Goal: Transaction & Acquisition: Download file/media

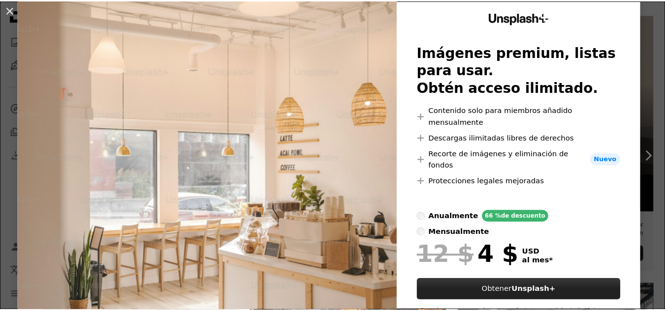
scroll to position [49, 0]
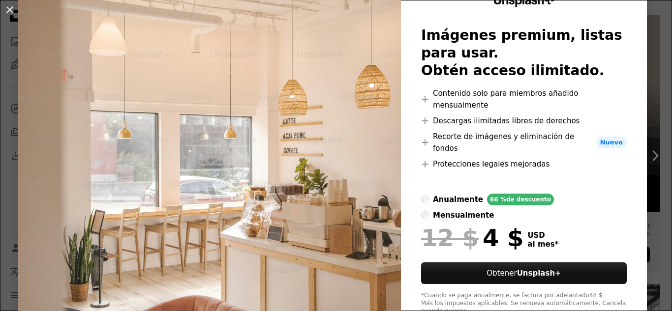
click at [645, 55] on div "An X shape Unsplash+ Imágenes premium, listas para usar. Obtén acceso ilimitado…" at bounding box center [336, 155] width 672 height 311
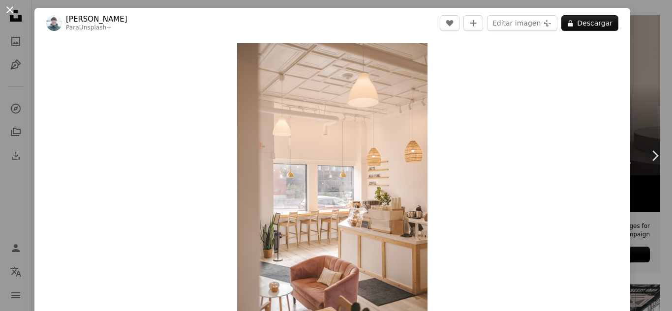
click at [9, 9] on button "An X shape" at bounding box center [10, 10] width 12 height 12
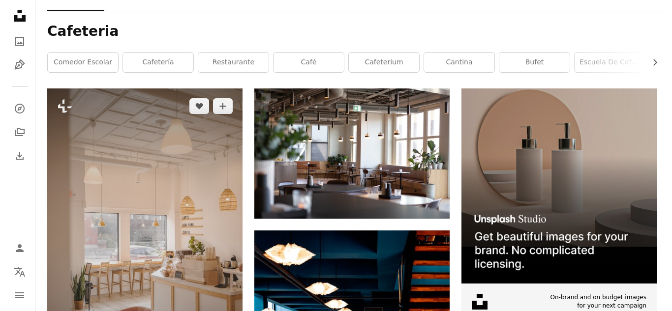
scroll to position [83, 0]
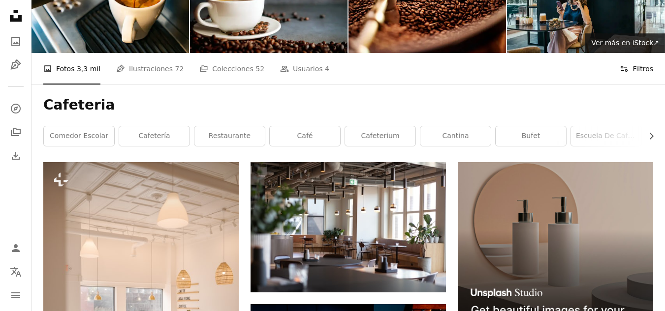
click at [626, 59] on button "Filters Filtros" at bounding box center [635, 68] width 33 height 31
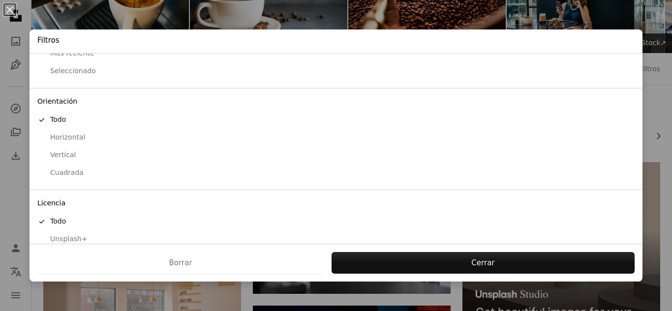
scroll to position [79, 0]
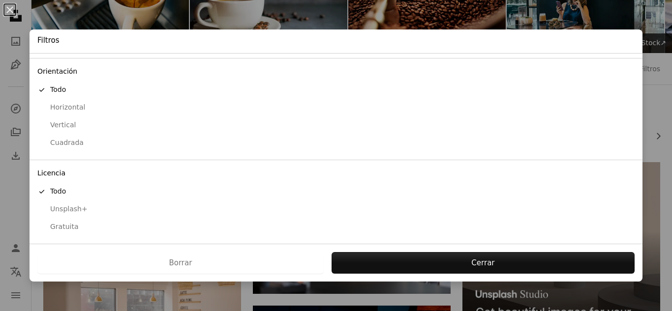
click at [60, 230] on div "Gratuita" at bounding box center [335, 227] width 597 height 10
click at [509, 277] on div "[PERSON_NAME] Presentar solicitud" at bounding box center [336, 263] width 613 height 38
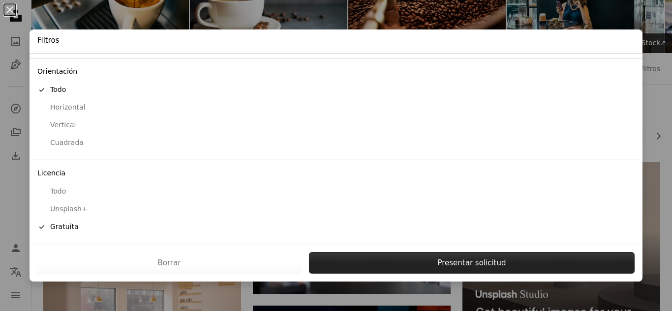
click at [502, 265] on button "Presentar solicitud" at bounding box center [472, 263] width 326 height 22
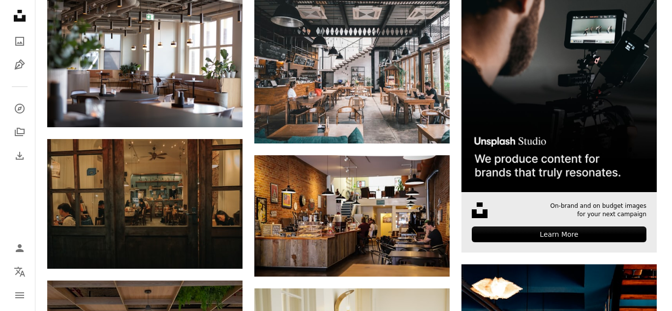
scroll to position [98, 0]
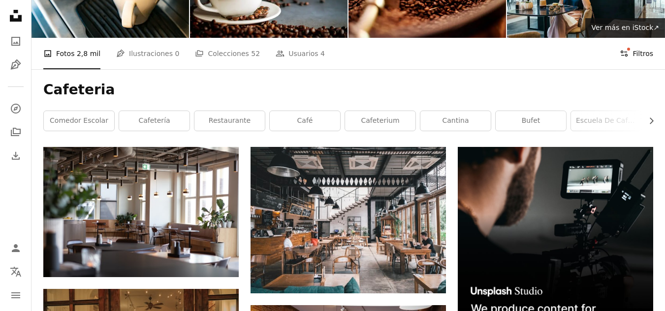
click at [633, 47] on button "Filters Filtros" at bounding box center [635, 53] width 33 height 31
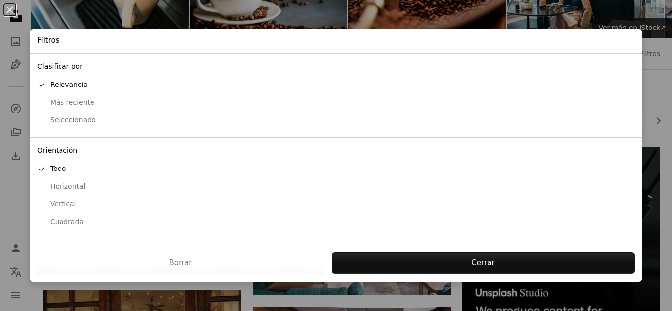
click at [59, 207] on div "Vertical" at bounding box center [335, 205] width 597 height 10
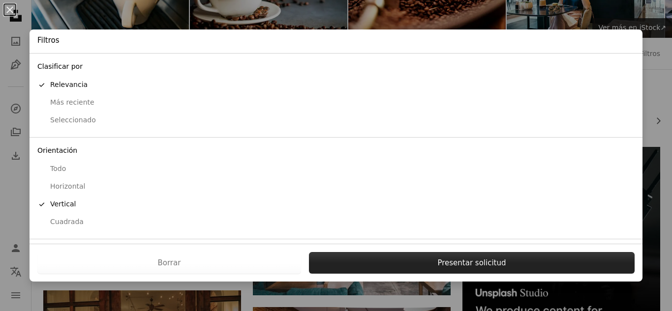
drag, startPoint x: 463, startPoint y: 249, endPoint x: 473, endPoint y: 255, distance: 11.1
click at [471, 254] on div "[PERSON_NAME] Presentar solicitud" at bounding box center [336, 263] width 613 height 38
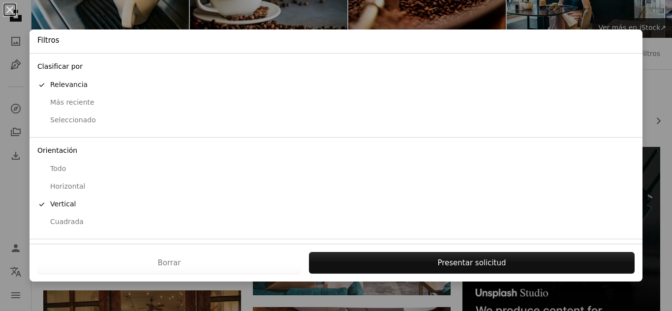
drag, startPoint x: 473, startPoint y: 255, endPoint x: 409, endPoint y: 222, distance: 72.2
click at [474, 255] on button "Presentar solicitud" at bounding box center [472, 263] width 326 height 22
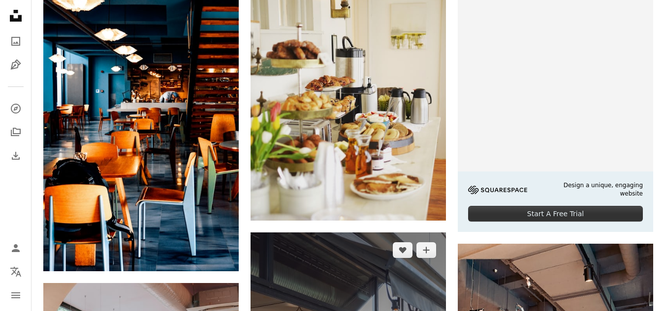
scroll to position [246, 0]
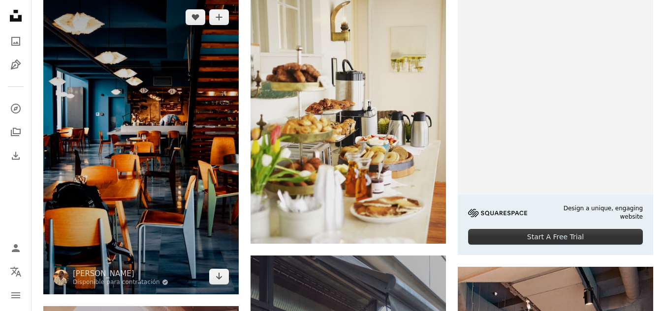
click at [55, 114] on img at bounding box center [140, 147] width 195 height 295
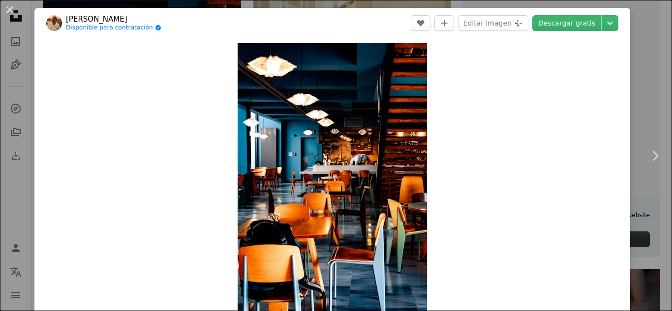
drag, startPoint x: 562, startPoint y: 22, endPoint x: 545, endPoint y: 88, distance: 67.8
click at [563, 22] on link "Descargar gratis" at bounding box center [566, 23] width 69 height 16
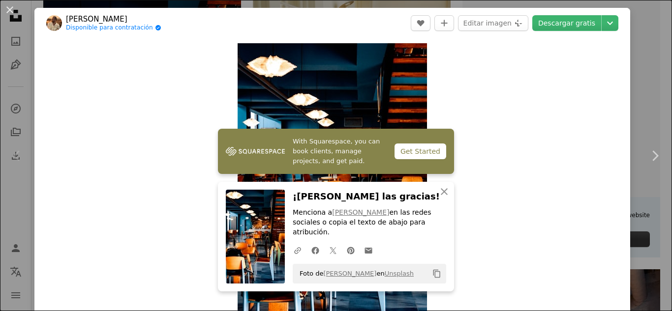
click at [533, 70] on div "Zoom in" at bounding box center [332, 186] width 596 height 296
click at [13, 11] on button "An X shape" at bounding box center [10, 10] width 12 height 12
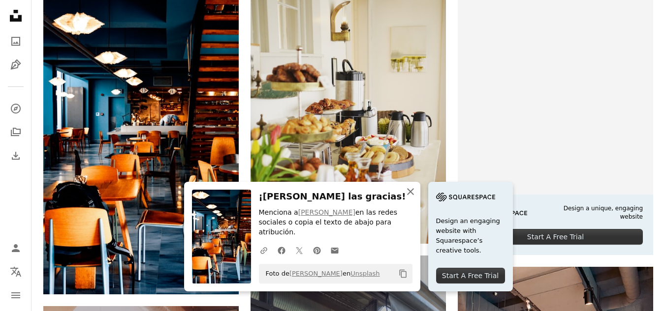
click at [409, 195] on icon "button" at bounding box center [410, 191] width 7 height 7
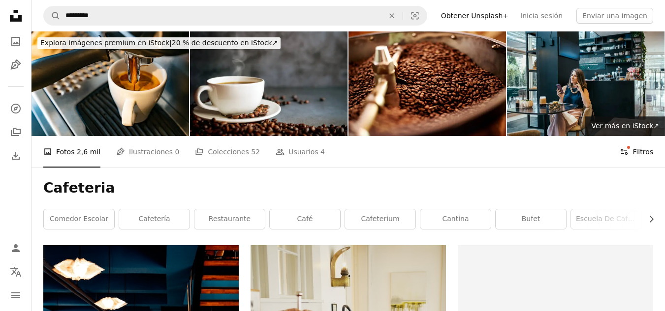
click at [637, 157] on button "Filters Filtros" at bounding box center [635, 151] width 33 height 31
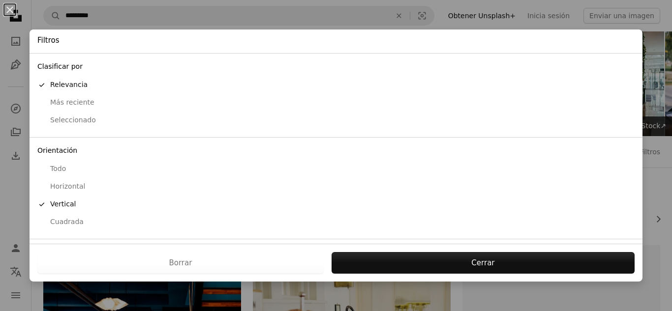
click at [69, 226] on div "Cuadrada" at bounding box center [335, 222] width 597 height 10
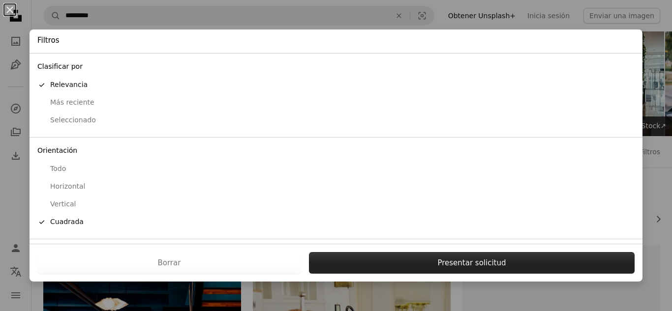
click at [474, 273] on button "Presentar solicitud" at bounding box center [472, 263] width 326 height 22
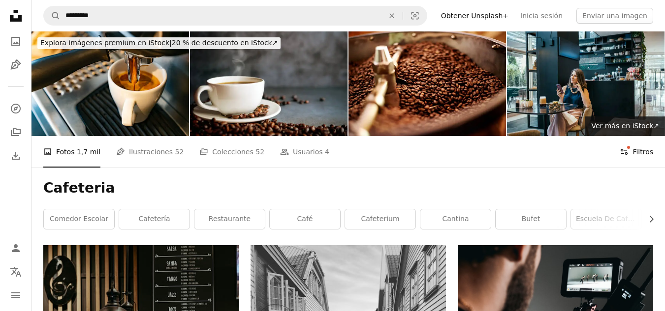
click at [639, 144] on button "Filters Filtros" at bounding box center [635, 151] width 33 height 31
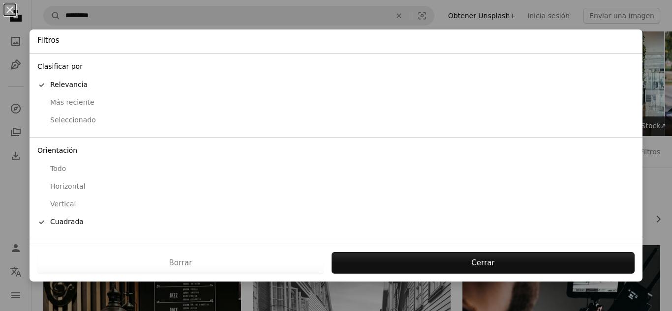
click at [80, 195] on button "Horizontal" at bounding box center [336, 187] width 613 height 18
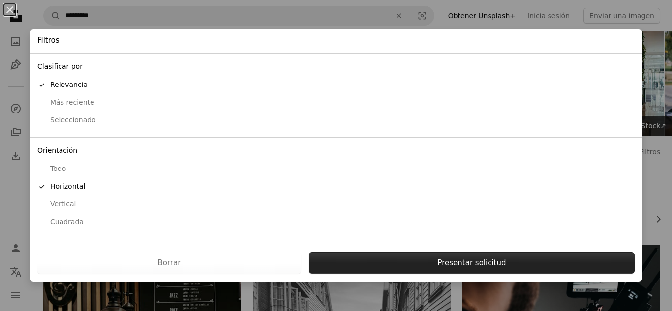
click at [481, 255] on button "Presentar solicitud" at bounding box center [472, 263] width 326 height 22
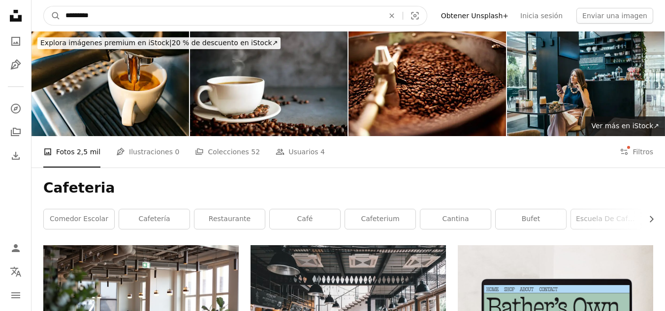
click at [107, 15] on input "*********" at bounding box center [221, 15] width 320 height 19
type input "**********"
click button "A magnifying glass" at bounding box center [52, 15] width 17 height 19
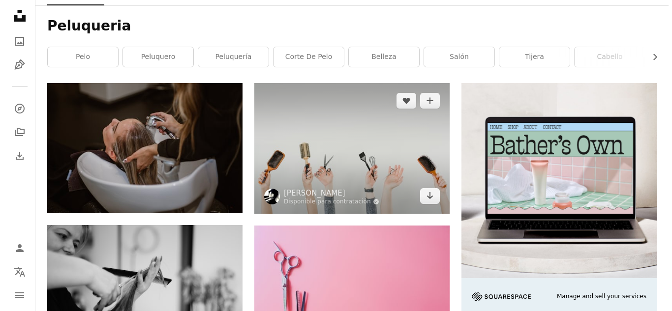
scroll to position [148, 0]
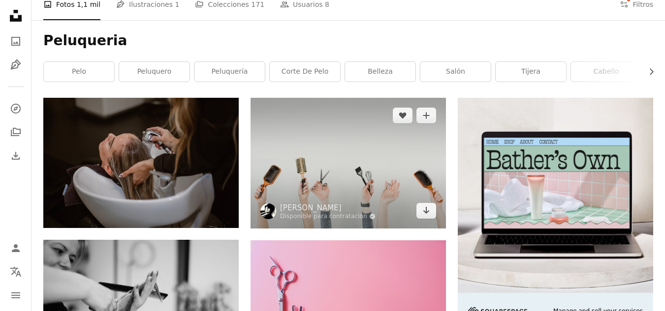
click at [403, 157] on img at bounding box center [347, 163] width 195 height 130
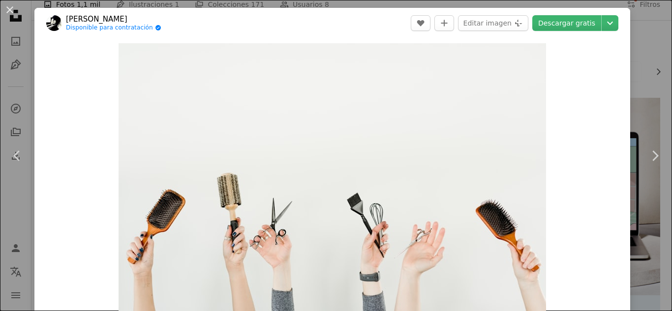
click at [555, 11] on header "[PERSON_NAME] Disponible para contratación A checkmark inside of a circle A hea…" at bounding box center [332, 23] width 596 height 31
click at [562, 30] on link "Descargar gratis" at bounding box center [566, 23] width 69 height 16
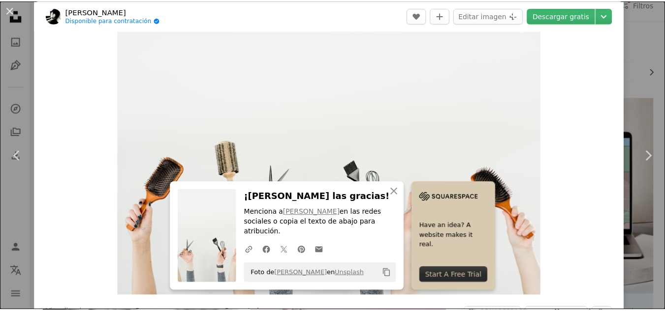
scroll to position [49, 0]
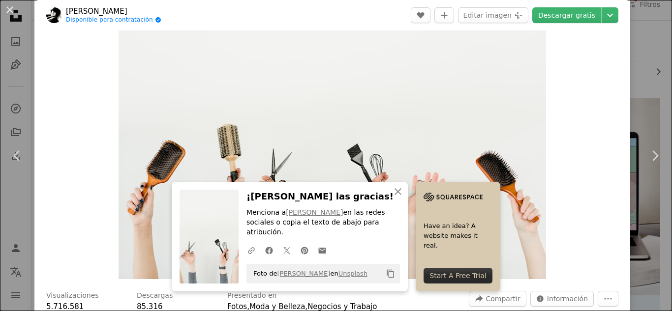
click at [646, 42] on div "An X shape Chevron left Chevron right An X shape Cerrar ¡[PERSON_NAME] las grac…" at bounding box center [336, 155] width 672 height 311
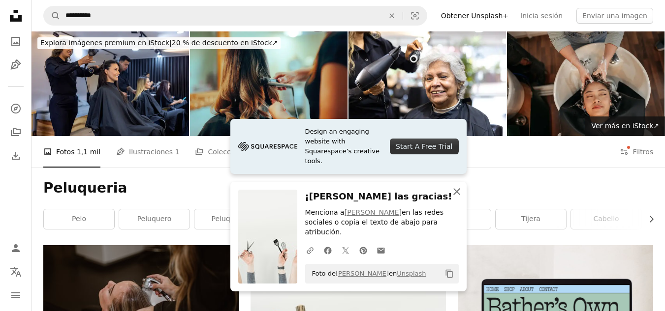
click at [454, 198] on icon "An X shape" at bounding box center [457, 192] width 12 height 12
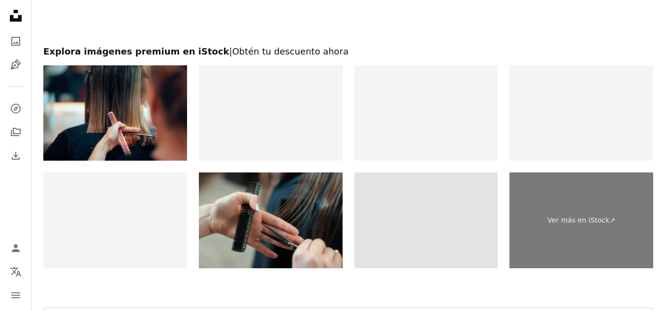
scroll to position [1623, 0]
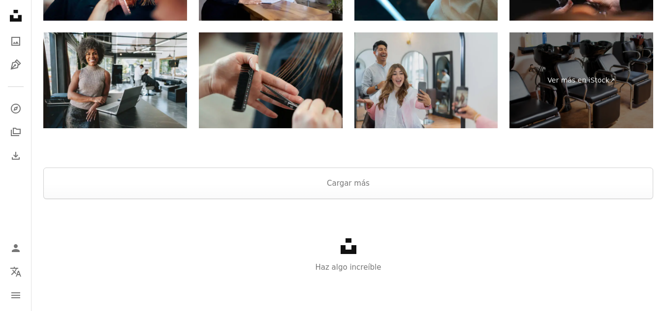
drag, startPoint x: 376, startPoint y: 211, endPoint x: 370, endPoint y: 191, distance: 20.5
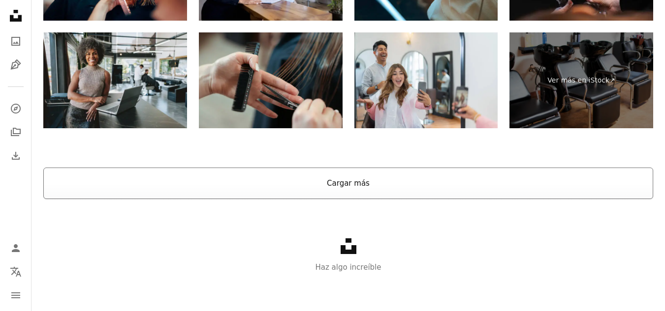
click at [377, 209] on div "Unsplash logo Haz algo increíble" at bounding box center [347, 256] width 633 height 114
click at [370, 191] on button "Cargar más" at bounding box center [348, 183] width 610 height 31
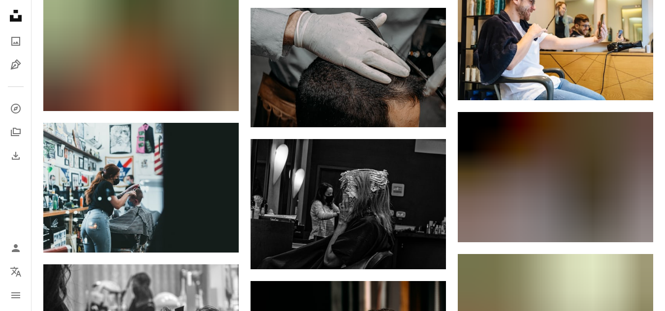
scroll to position [9594, 0]
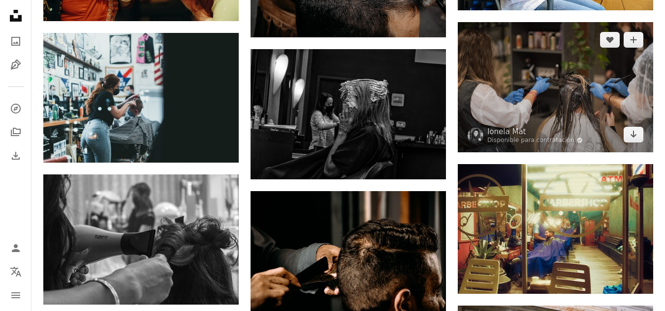
click at [530, 88] on img at bounding box center [555, 87] width 195 height 130
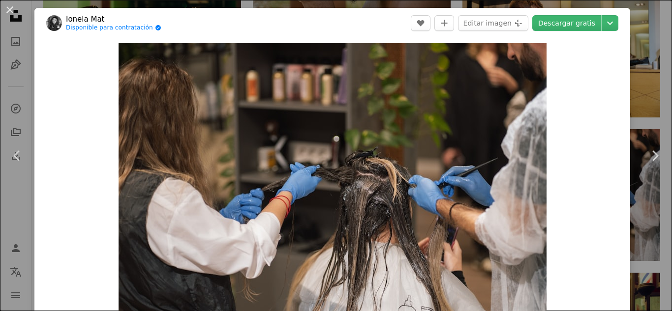
click at [545, 31] on header "Ionela Mat Disponible para contratación A checkmark inside of a circle A heart …" at bounding box center [332, 23] width 596 height 31
click at [546, 30] on link "Descargar gratis" at bounding box center [566, 23] width 69 height 16
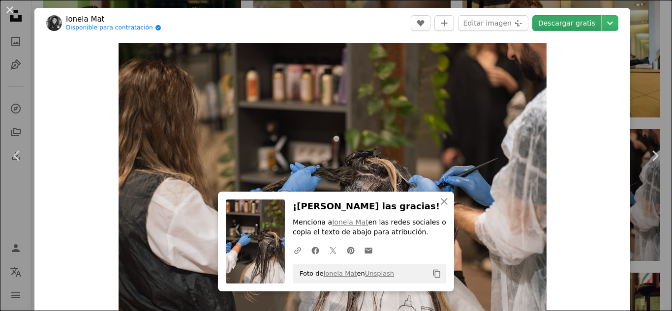
click at [547, 26] on link "Descargar gratis" at bounding box center [566, 23] width 69 height 16
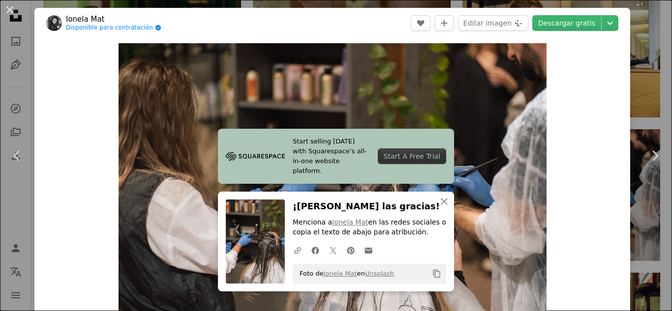
click at [604, 156] on div "Zoom in" at bounding box center [332, 185] width 596 height 295
click at [619, 44] on div "Zoom in" at bounding box center [332, 185] width 596 height 295
click at [633, 44] on div "An X shape Chevron left Chevron right Start selling [DATE] with Squarespace’s a…" at bounding box center [336, 155] width 672 height 311
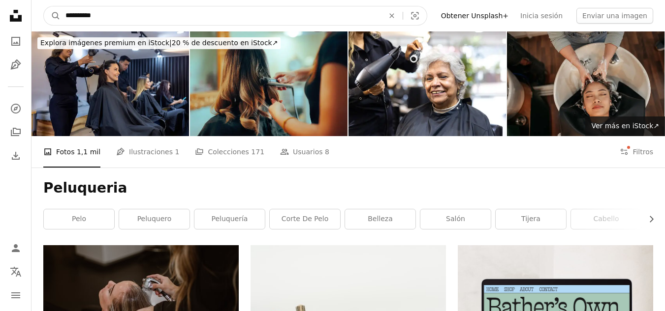
click at [109, 13] on input "**********" at bounding box center [221, 15] width 320 height 19
paste input "**********"
type input "**********"
click button "A magnifying glass" at bounding box center [52, 15] width 17 height 19
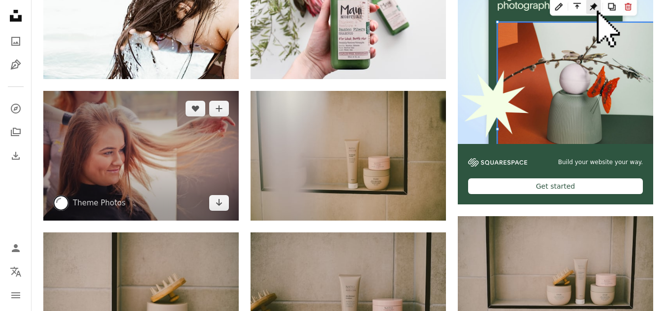
scroll to position [295, 0]
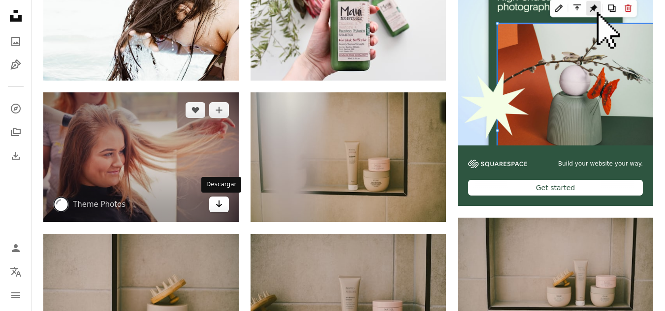
click at [214, 203] on link "Arrow pointing down" at bounding box center [219, 205] width 20 height 16
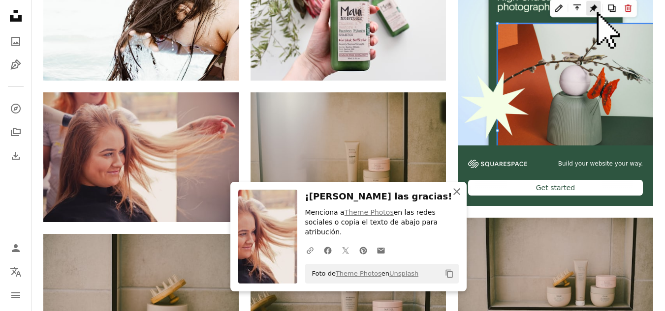
click at [454, 198] on icon "An X shape" at bounding box center [457, 192] width 12 height 12
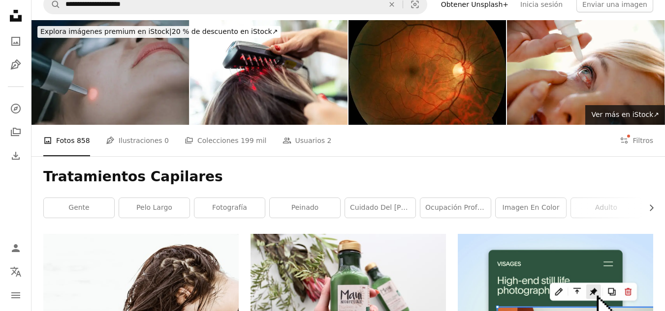
scroll to position [0, 0]
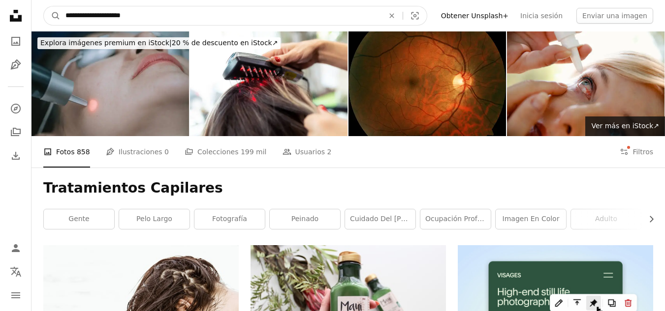
click at [147, 23] on input "**********" at bounding box center [221, 15] width 320 height 19
paste input "Encuentra imágenes en todo el sitio"
type input "********"
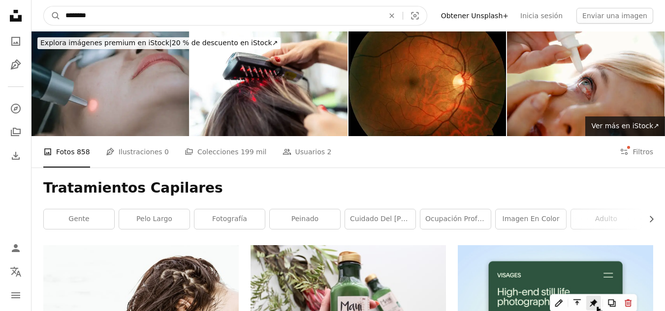
click button "A magnifying glass" at bounding box center [52, 15] width 17 height 19
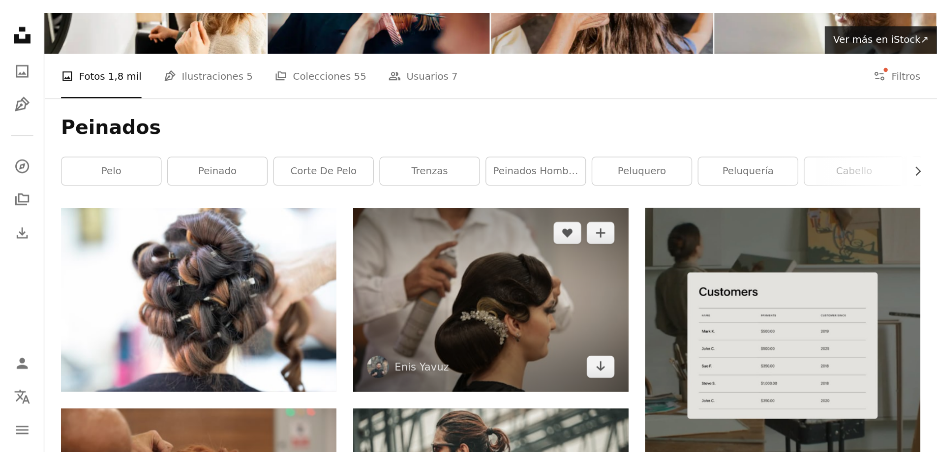
scroll to position [98, 0]
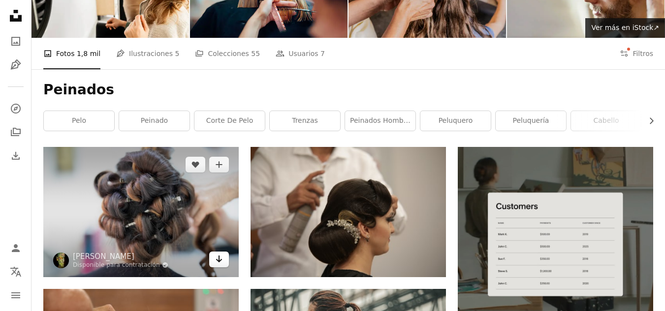
click at [219, 261] on icon "Descargar" at bounding box center [219, 259] width 6 height 7
